Goal: Task Accomplishment & Management: Complete application form

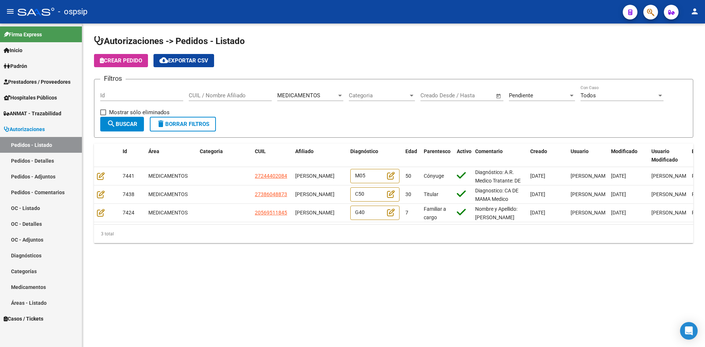
click at [42, 158] on link "Pedidos - Detalles" at bounding box center [41, 161] width 82 height 16
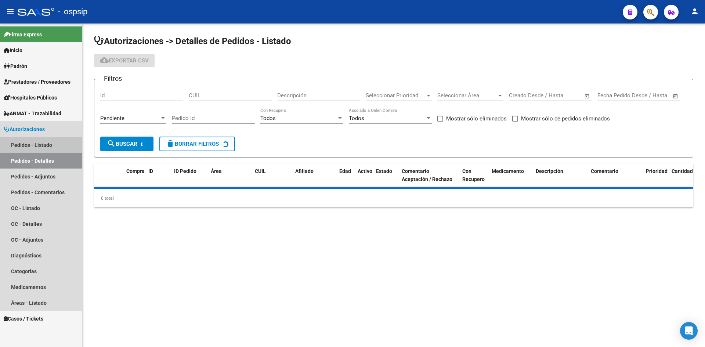
click at [44, 141] on link "Pedidos - Listado" at bounding box center [41, 145] width 82 height 16
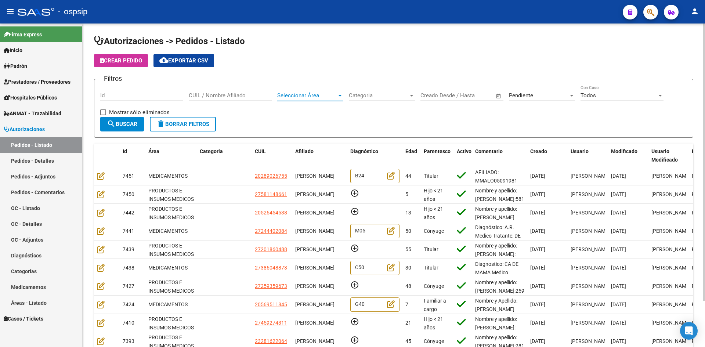
click at [314, 96] on span "Seleccionar Área" at bounding box center [306, 95] width 59 height 7
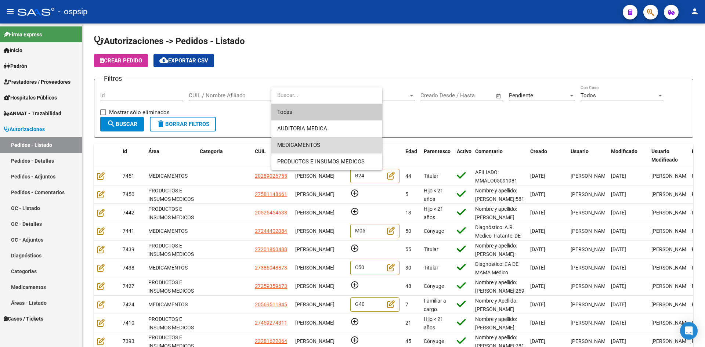
click at [308, 141] on span "MEDICAMENTOS" at bounding box center [326, 145] width 99 height 17
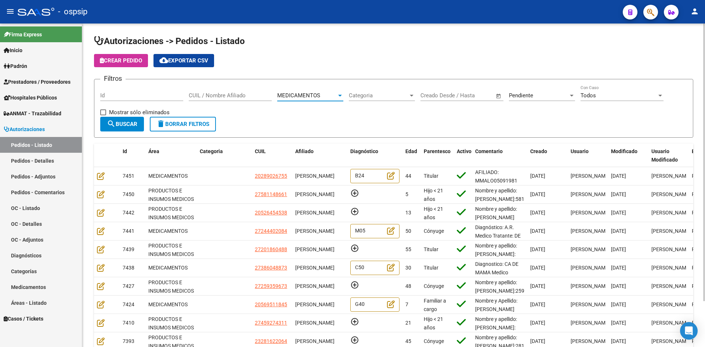
click at [120, 119] on button "search Buscar" at bounding box center [122, 124] width 44 height 15
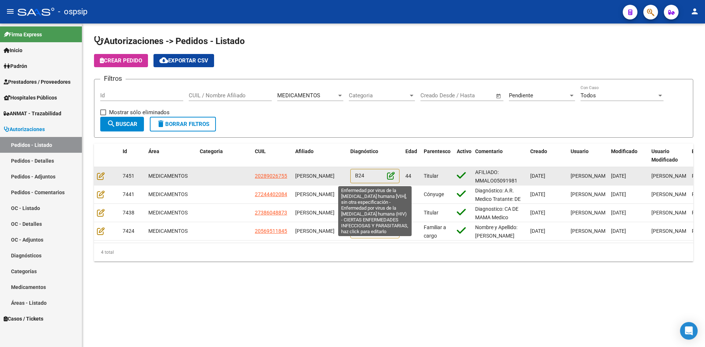
click at [390, 177] on icon at bounding box center [391, 175] width 8 height 8
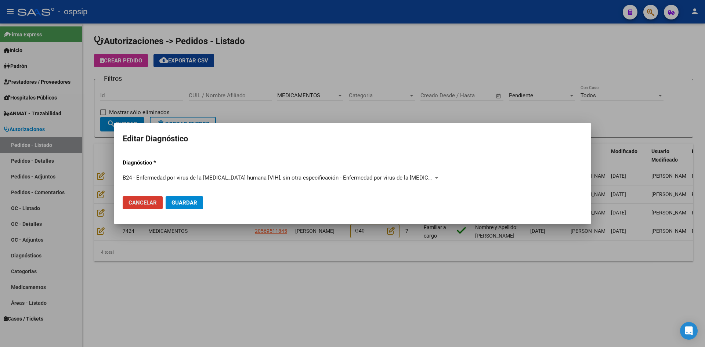
click at [346, 119] on div at bounding box center [352, 173] width 705 height 347
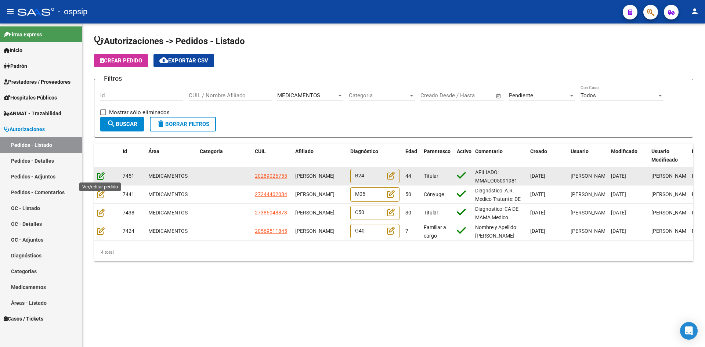
click at [99, 175] on icon at bounding box center [101, 176] width 8 height 8
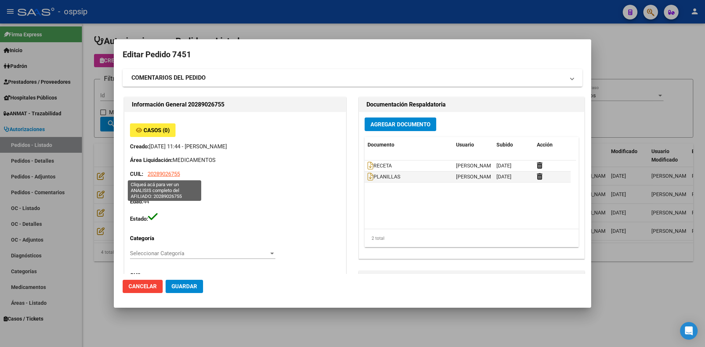
type input "Salta, [GEOGRAPHIC_DATA], AV. ARENALES 2089"
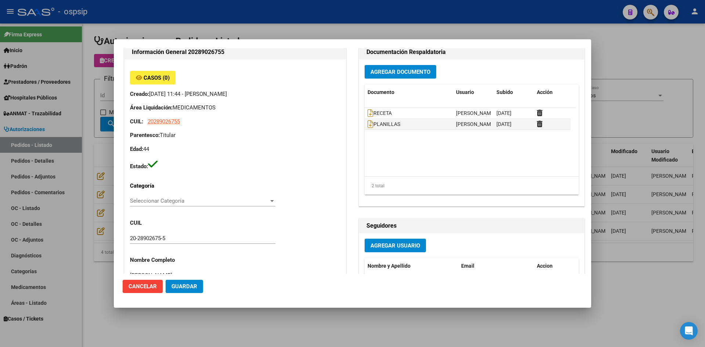
scroll to position [30, 0]
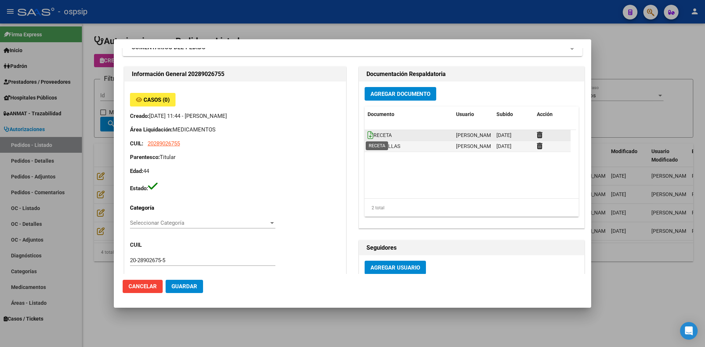
click at [368, 134] on icon at bounding box center [370, 135] width 6 height 8
click at [368, 148] on icon at bounding box center [370, 146] width 6 height 8
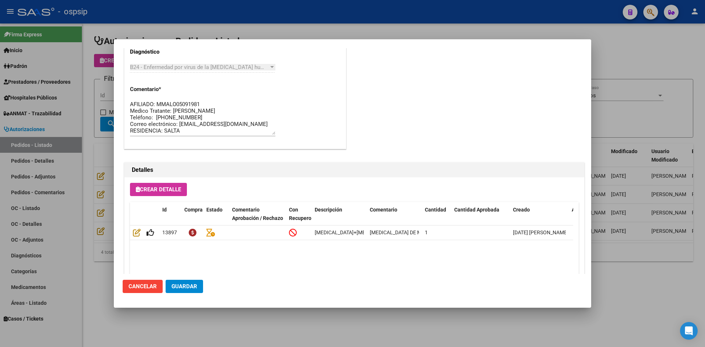
scroll to position [471, 0]
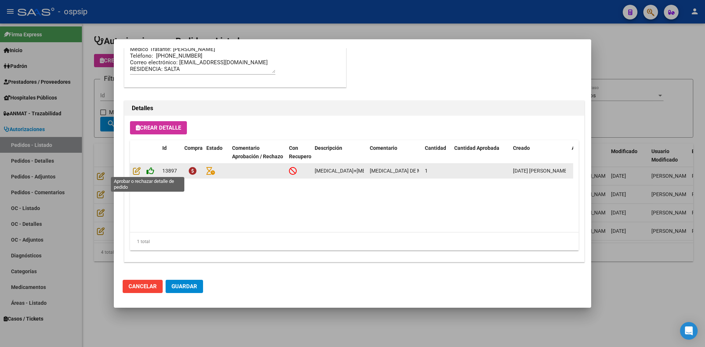
click at [148, 172] on icon at bounding box center [150, 171] width 8 height 8
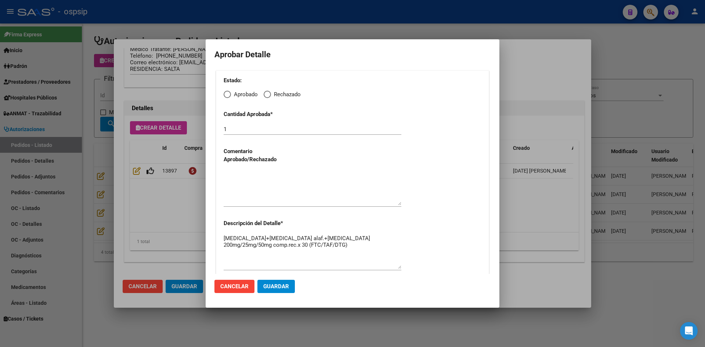
click at [227, 96] on span "Elija una opción" at bounding box center [227, 94] width 7 height 7
click at [227, 96] on input "Aprobado" at bounding box center [227, 94] width 7 height 7
radio input "true"
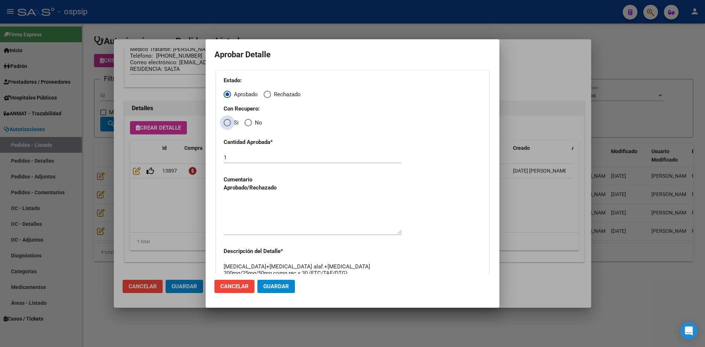
click at [229, 126] on span "Elija una opción" at bounding box center [227, 122] width 7 height 7
click at [229, 126] on input "Si" at bounding box center [227, 122] width 7 height 7
radio input "true"
click at [258, 221] on textarea at bounding box center [313, 216] width 178 height 35
click at [285, 281] on button "Guardar" at bounding box center [275, 286] width 37 height 13
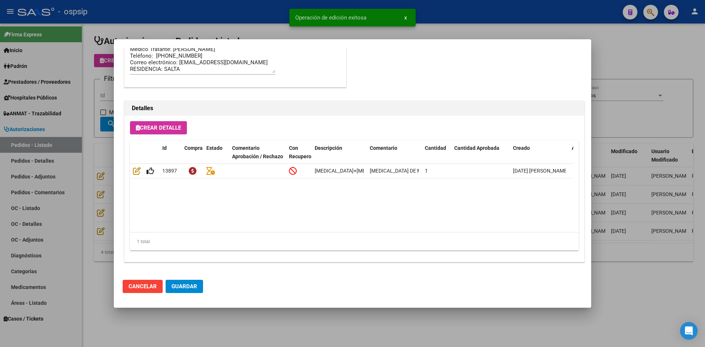
type input "SALTA, [GEOGRAPHIC_DATA], AV. ARENALES 2089"
click at [192, 291] on button "Guardar" at bounding box center [184, 286] width 37 height 13
click at [254, 330] on div at bounding box center [352, 173] width 705 height 347
